Goal: Check status

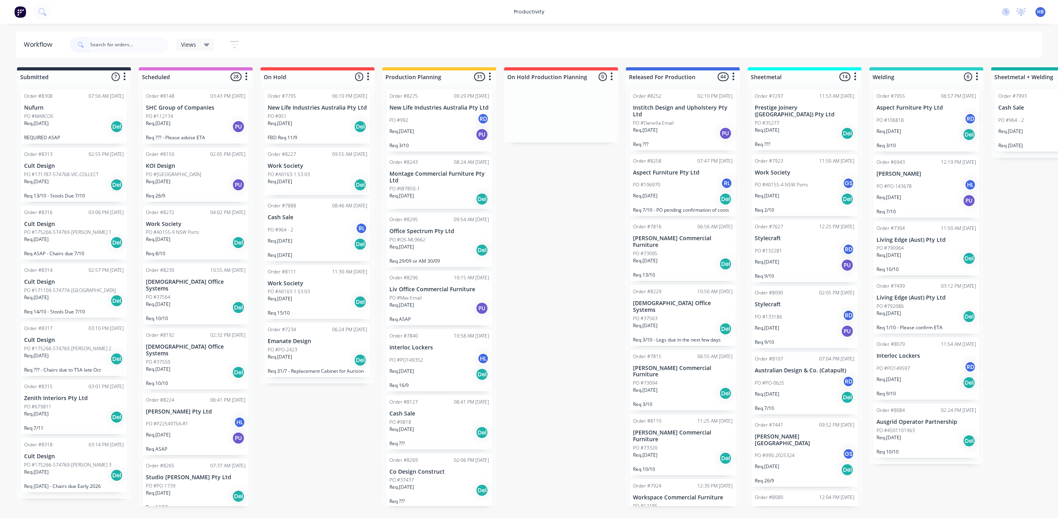
click at [114, 42] on input "text" at bounding box center [129, 45] width 78 height 16
click at [130, 42] on input "text" at bounding box center [129, 45] width 78 height 16
type input "98152"
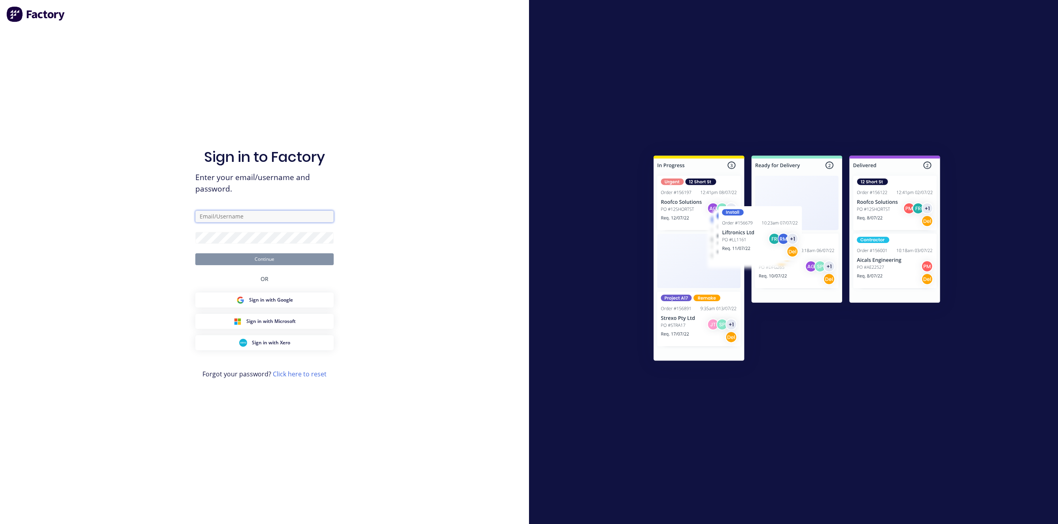
type input "[EMAIL_ADDRESS][DOMAIN_NAME]"
click at [249, 263] on button "Continue" at bounding box center [264, 259] width 138 height 12
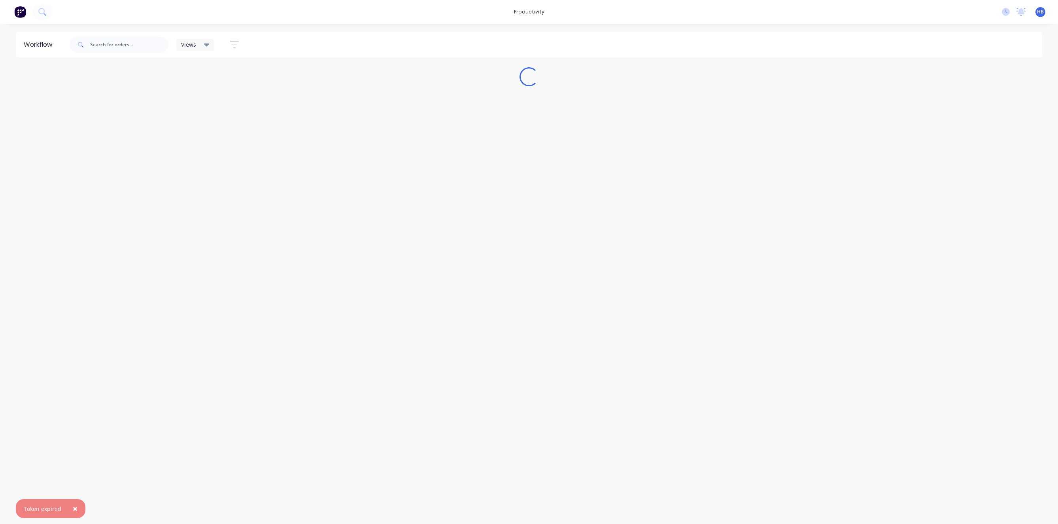
drag, startPoint x: 107, startPoint y: 35, endPoint x: 109, endPoint y: 40, distance: 5.0
click at [108, 38] on div at bounding box center [119, 45] width 99 height 24
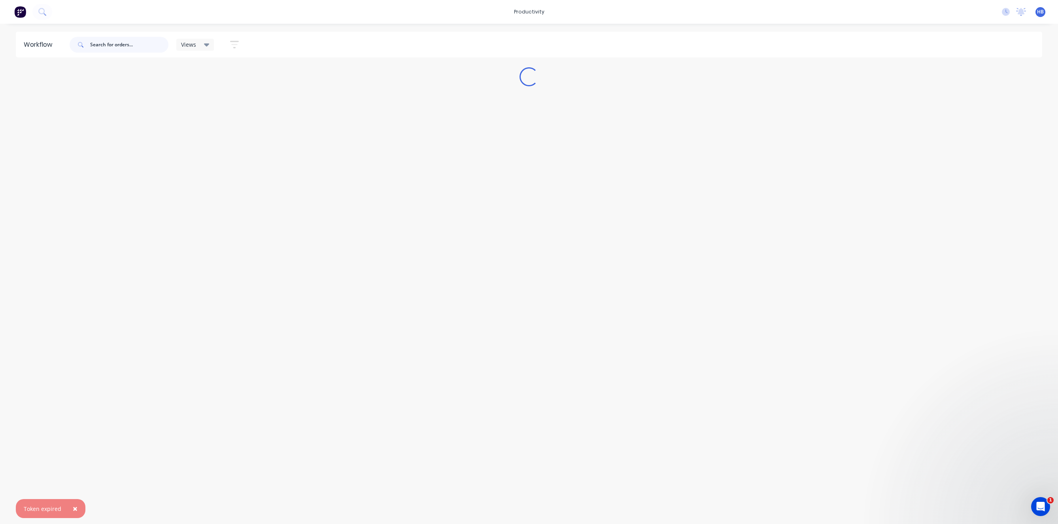
click at [110, 45] on input "text" at bounding box center [129, 45] width 78 height 16
click at [134, 45] on input "text" at bounding box center [129, 45] width 78 height 16
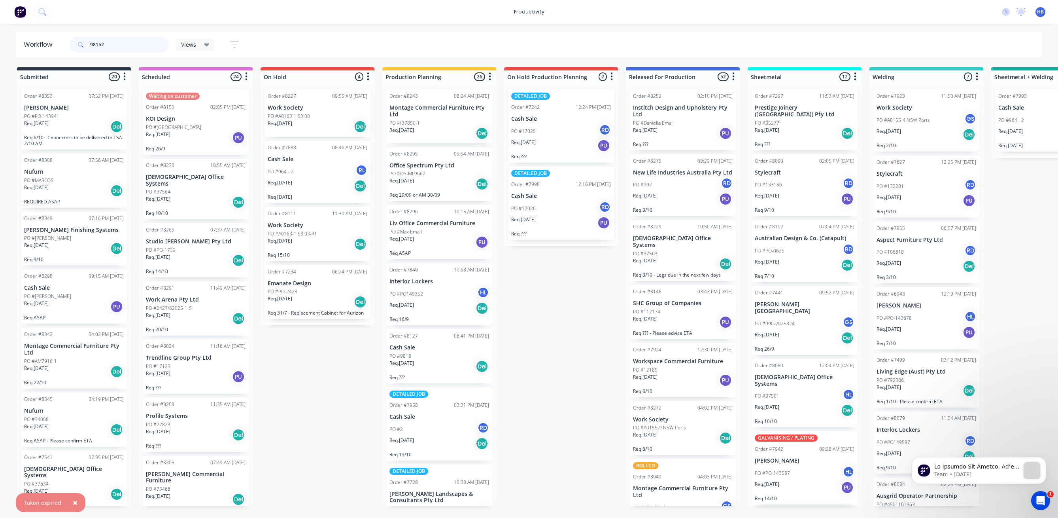
type input "98152"
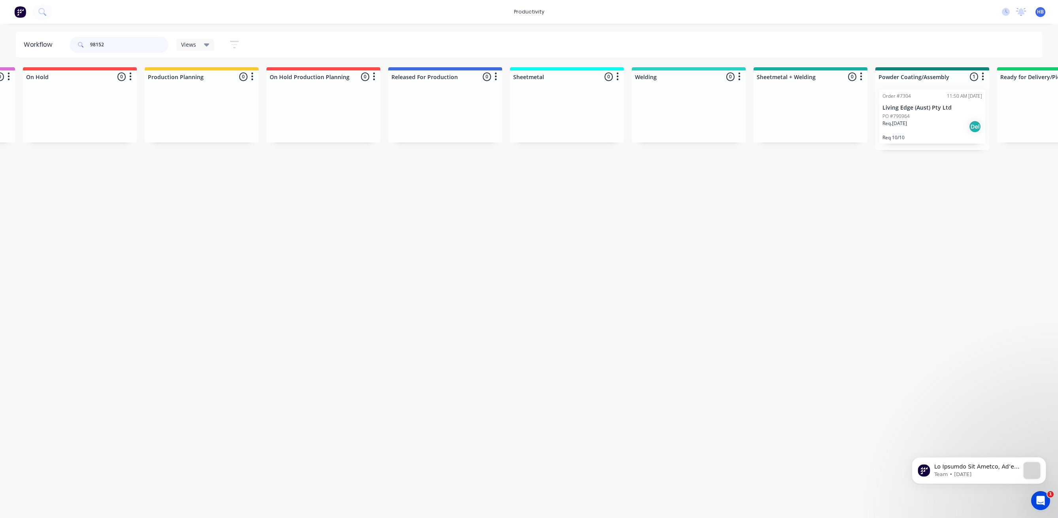
scroll to position [0, 244]
click at [920, 112] on div "Order #7304 11:50 AM [DATE] Living Edge (Aust) Pty Ltd PO #790964 Req. [DATE] D…" at bounding box center [927, 116] width 106 height 54
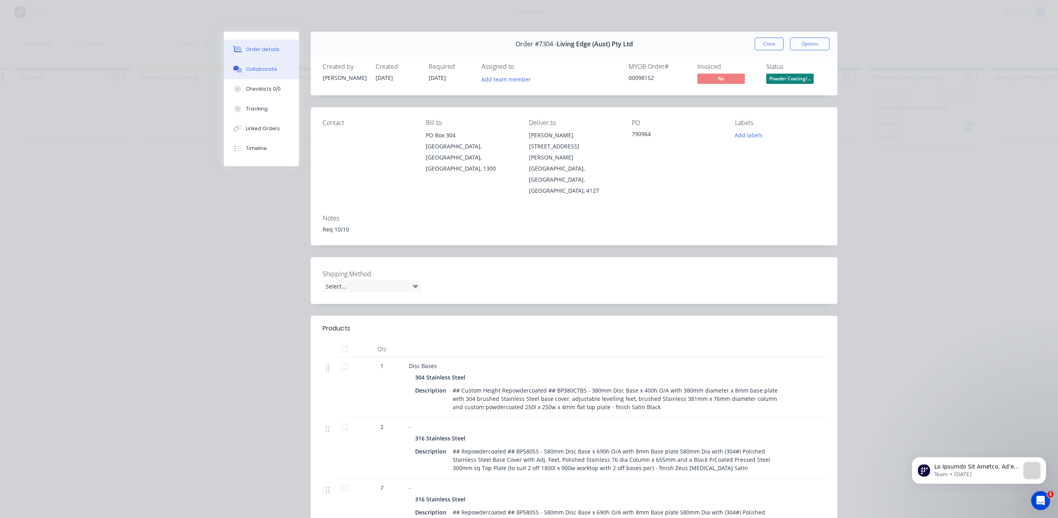
click at [249, 69] on div "Collaborate" at bounding box center [261, 69] width 31 height 7
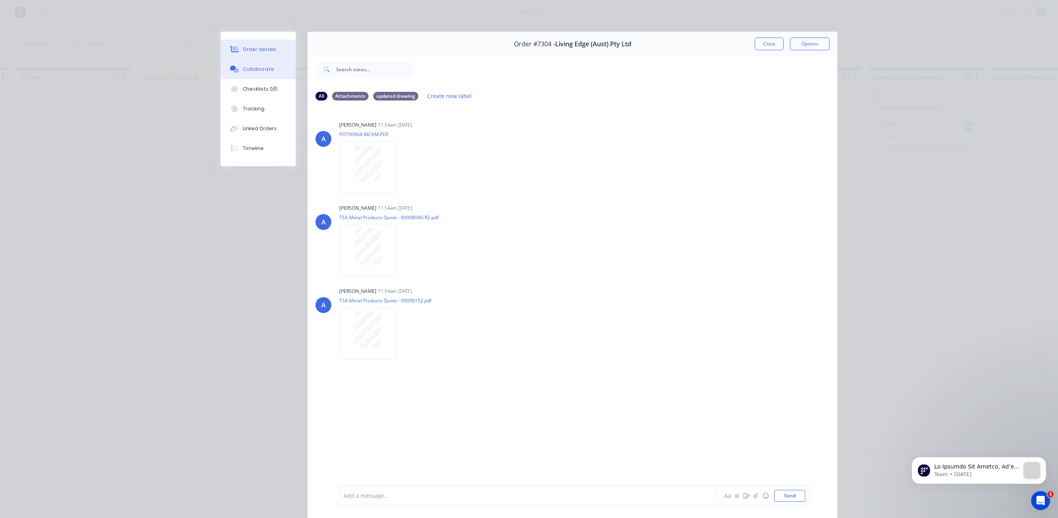
click at [254, 49] on div "Order details" at bounding box center [260, 49] width 34 height 7
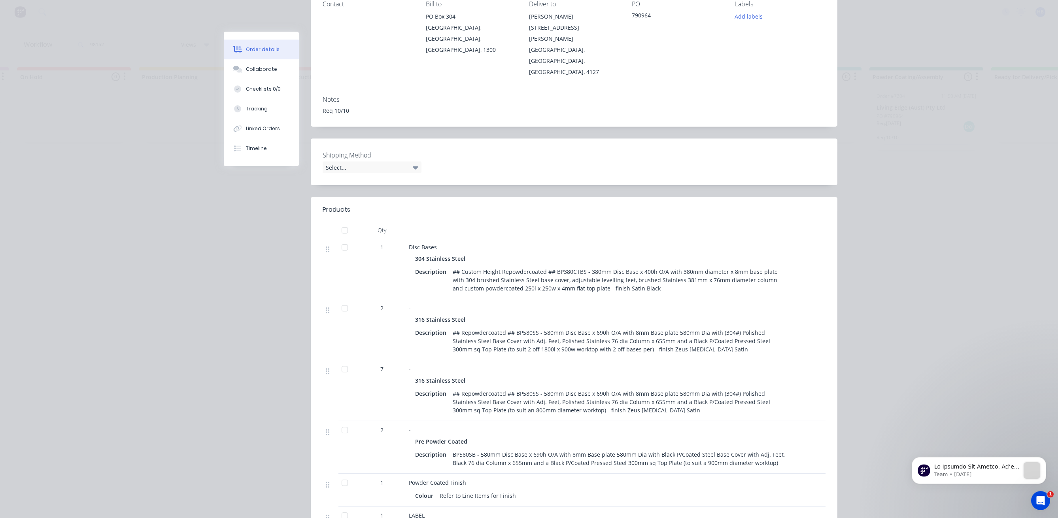
scroll to position [0, 0]
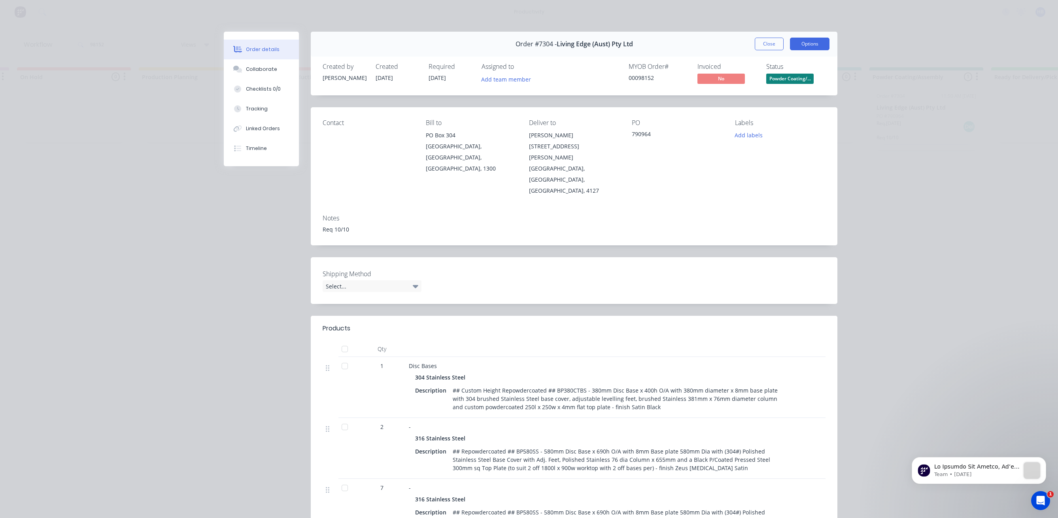
click at [806, 40] on button "Options" at bounding box center [810, 44] width 40 height 13
click at [784, 80] on div "Work Order" at bounding box center [788, 79] width 69 height 11
click at [775, 94] on div "Standard" at bounding box center [788, 95] width 69 height 11
